Goal: Information Seeking & Learning: Learn about a topic

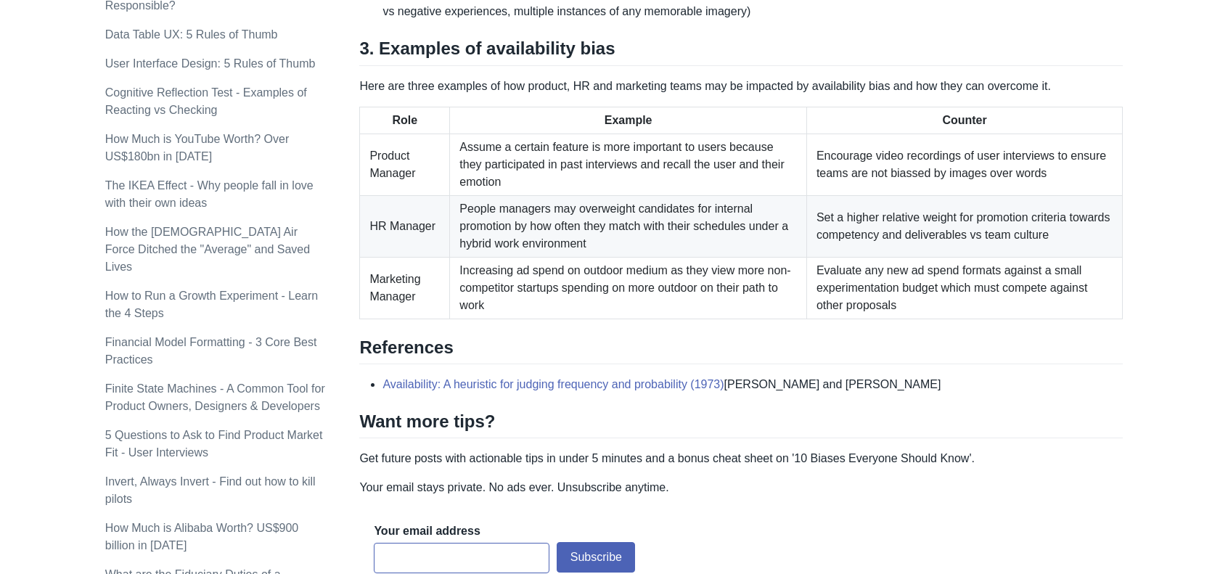
scroll to position [1161, 0]
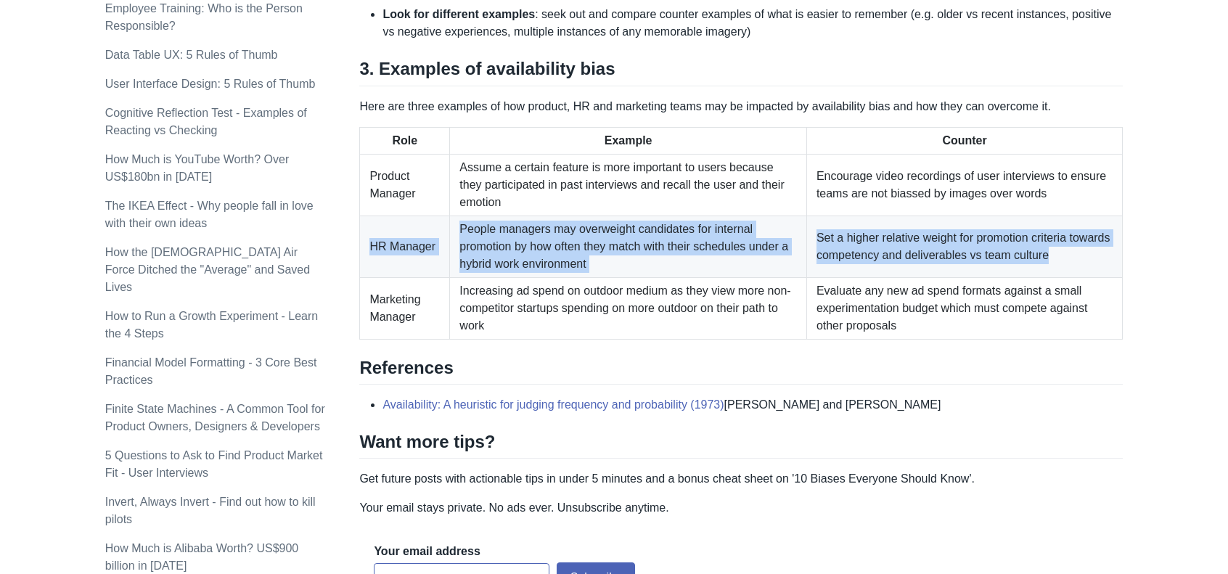
drag, startPoint x: 1116, startPoint y: 224, endPoint x: 367, endPoint y: 213, distance: 749.1
click at [367, 216] on tr "HR Manager People managers may overweight candidates for internal promotion by …" at bounding box center [741, 247] width 763 height 62
copy tr "HR Manager People managers may overweight candidates for internal promotion by …"
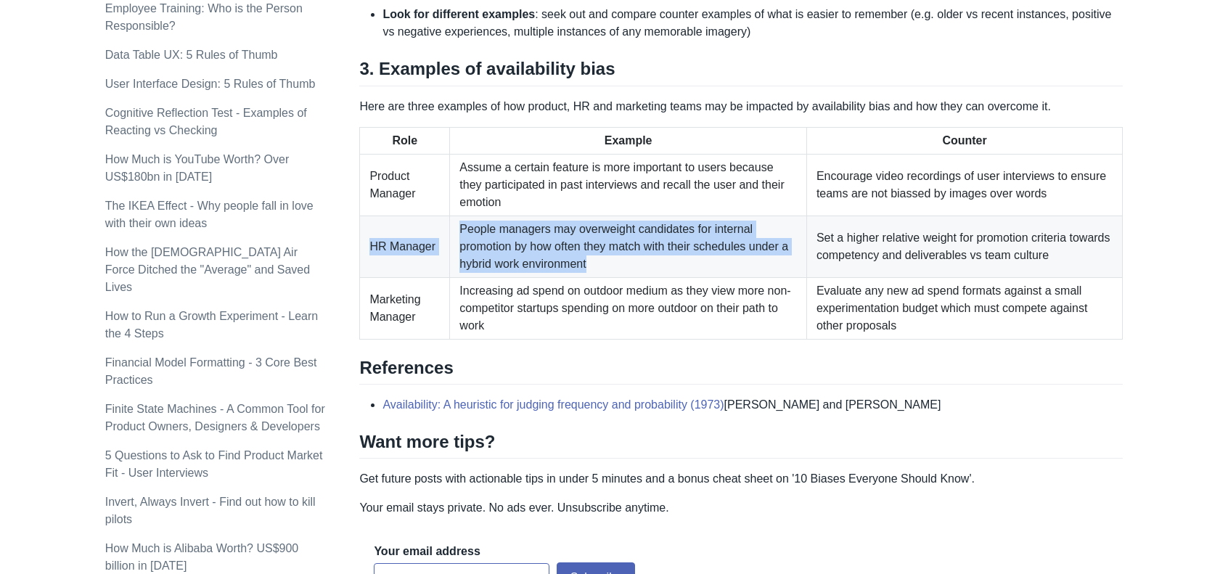
drag, startPoint x: 610, startPoint y: 226, endPoint x: 372, endPoint y: 201, distance: 239.3
click at [372, 216] on tr "HR Manager People managers may overweight candidates for internal promotion by …" at bounding box center [741, 247] width 763 height 62
copy tr "HR Manager People managers may overweight candidates for internal promotion by …"
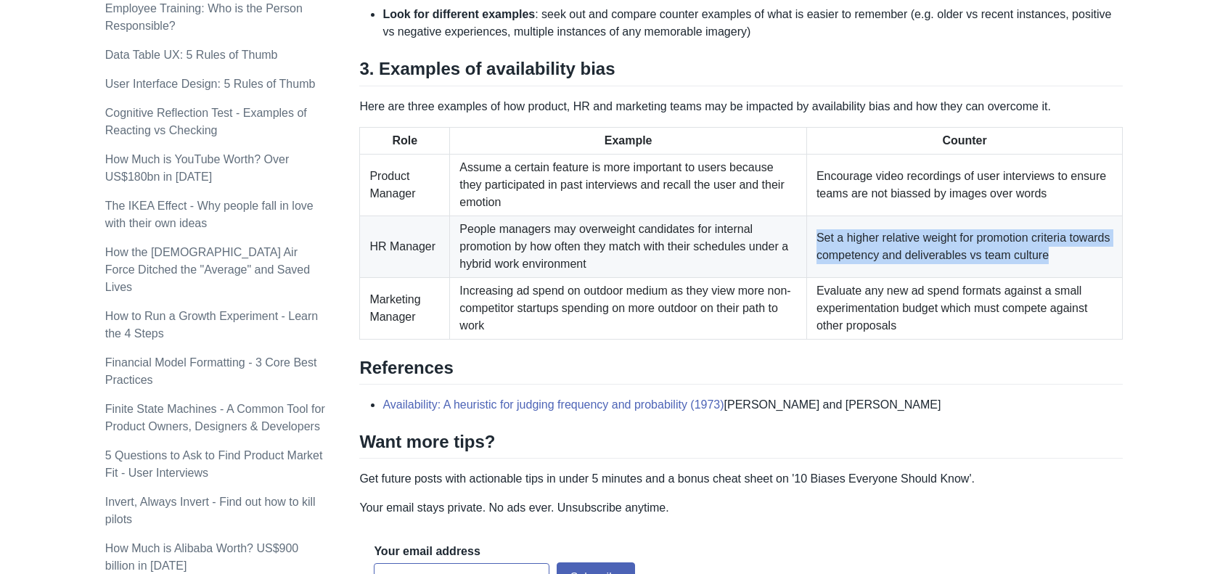
drag, startPoint x: 1110, startPoint y: 223, endPoint x: 815, endPoint y: 204, distance: 295.3
click at [815, 216] on td "Set a higher relative weight for promotion criteria towards competency and deli…" at bounding box center [964, 247] width 316 height 62
copy td "Set a higher relative weight for promotion criteria towards competency and deli…"
